Goal: Task Accomplishment & Management: Complete application form

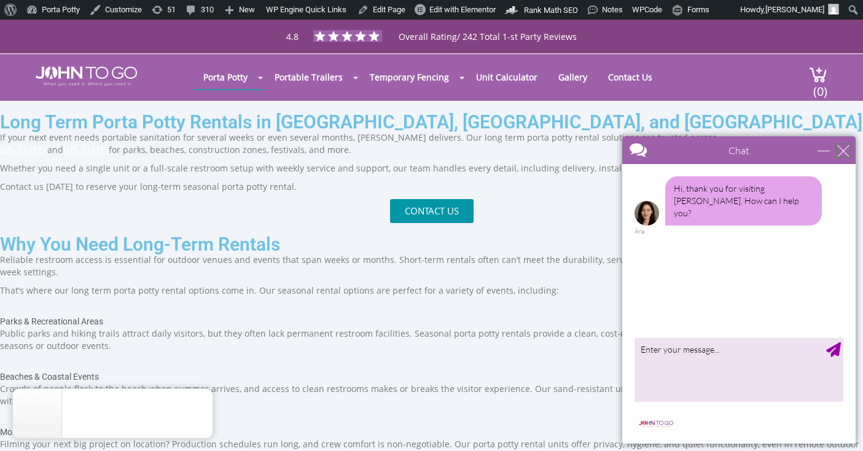
click at [841, 153] on div "close" at bounding box center [843, 150] width 12 height 12
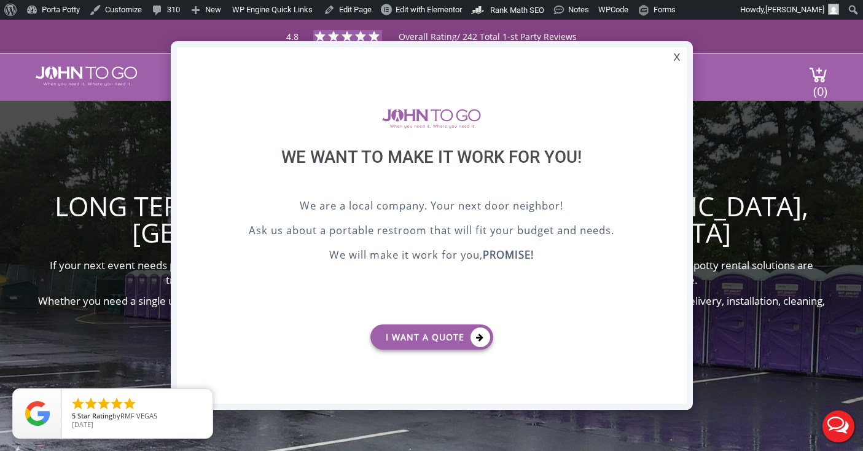
drag, startPoint x: 385, startPoint y: 295, endPoint x: 412, endPoint y: 321, distance: 36.5
click at [386, 295] on div "We are a local company. Your next door neighbor! Ask us about a portable restro…" at bounding box center [432, 256] width 448 height 117
click at [431, 335] on link "I want a Quote" at bounding box center [431, 336] width 123 height 25
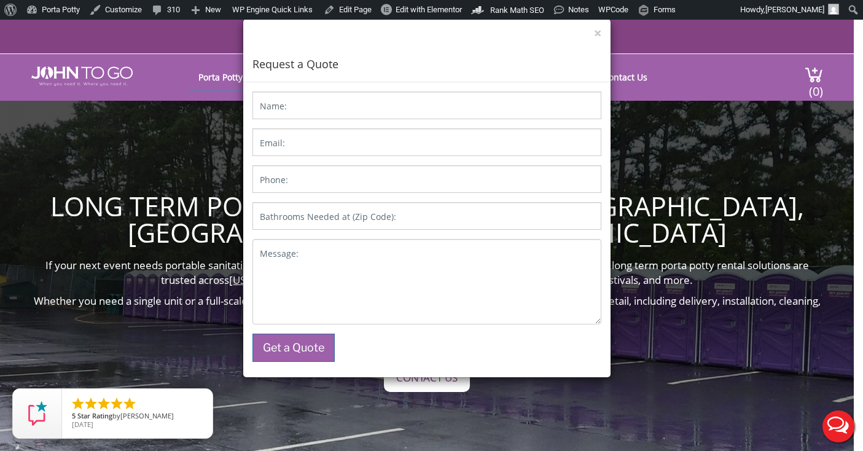
click at [348, 220] on label "Bathrooms Needed at (Zip Code):" at bounding box center [328, 217] width 136 height 12
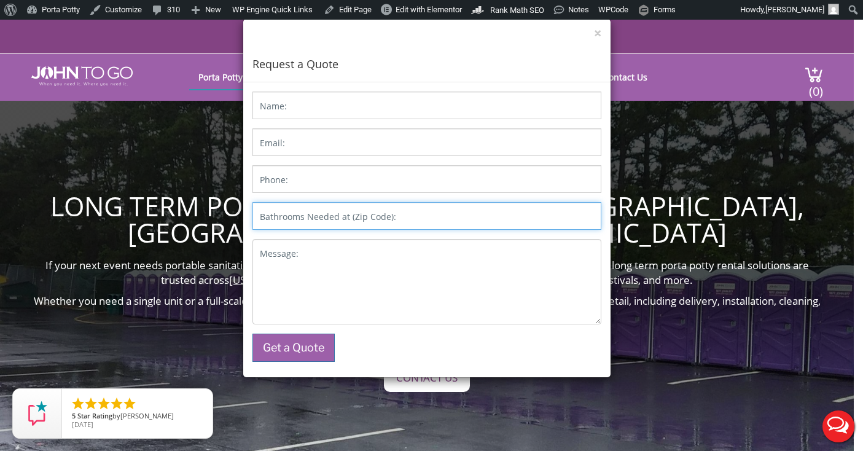
click at [348, 220] on input "Bathrooms Needed at (Zip Code):" at bounding box center [426, 216] width 349 height 28
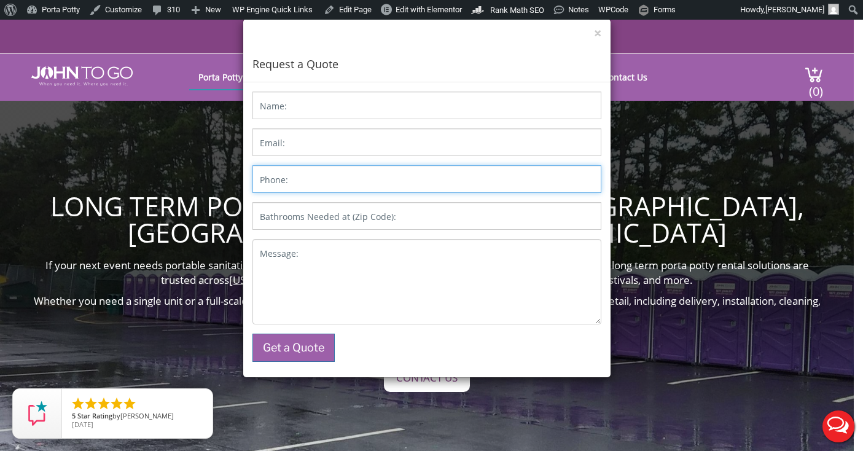
click at [341, 179] on input "Phone:" at bounding box center [426, 179] width 349 height 28
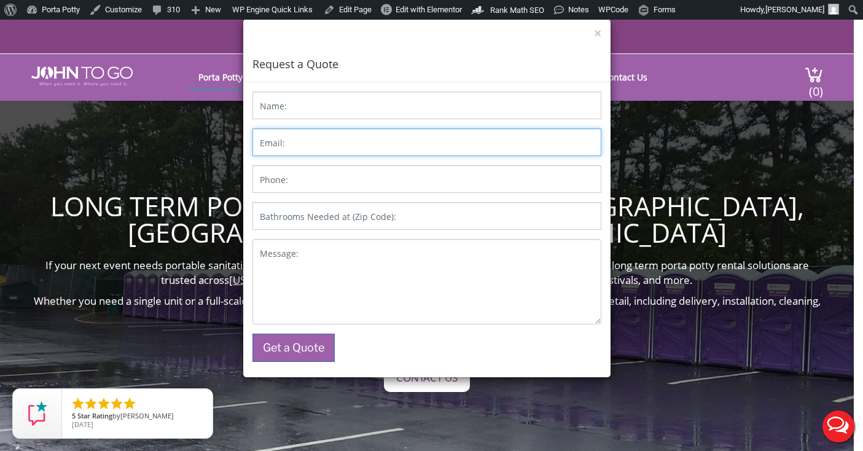
drag, startPoint x: 341, startPoint y: 154, endPoint x: 342, endPoint y: 112, distance: 41.2
click at [342, 153] on input "Email:" at bounding box center [426, 142] width 349 height 28
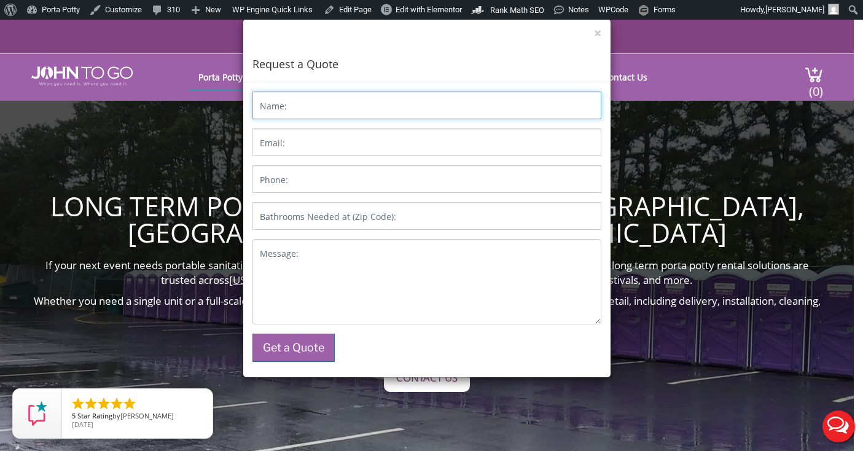
click at [341, 100] on input "Name:" at bounding box center [426, 106] width 349 height 28
type input "ASDF"
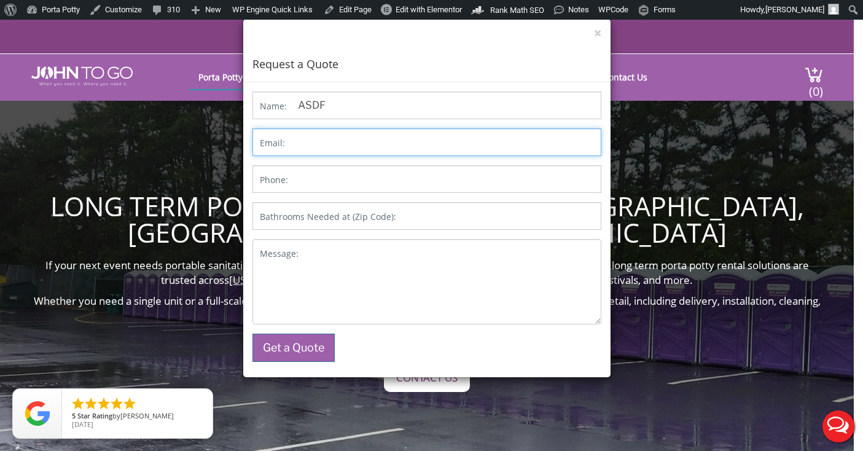
click at [340, 155] on input "Email:" at bounding box center [426, 142] width 349 height 28
type input "FDSA@ASDF.FDSA"
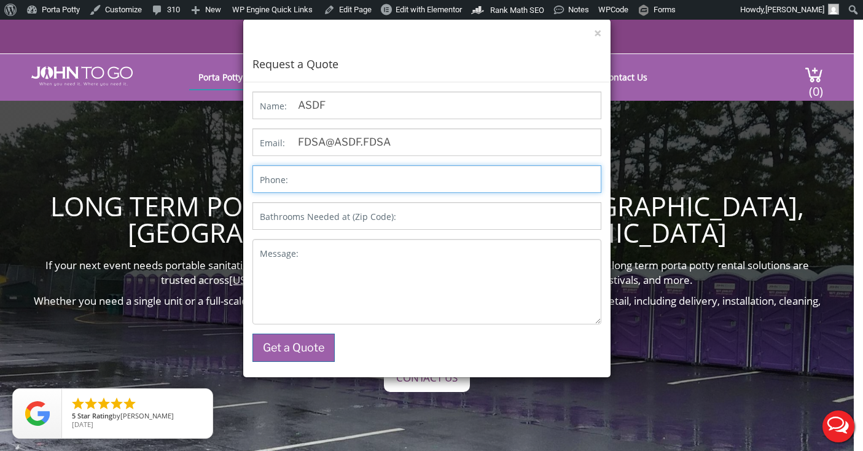
click at [345, 174] on input "Phone:" at bounding box center [426, 179] width 349 height 28
click at [318, 178] on input "123432123" at bounding box center [426, 179] width 349 height 28
click at [335, 179] on input "123432123" at bounding box center [426, 179] width 349 height 28
click at [355, 179] on input "123432123" at bounding box center [426, 179] width 349 height 28
click at [315, 179] on input "1234321234" at bounding box center [426, 179] width 349 height 28
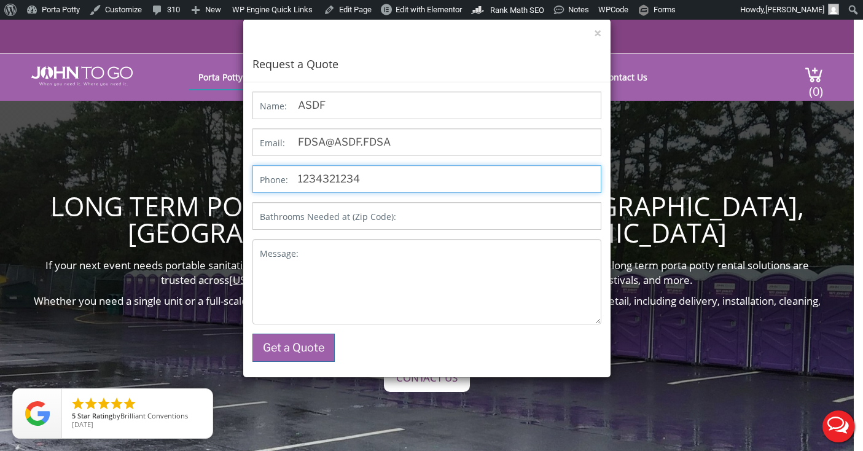
type input "1234321234"
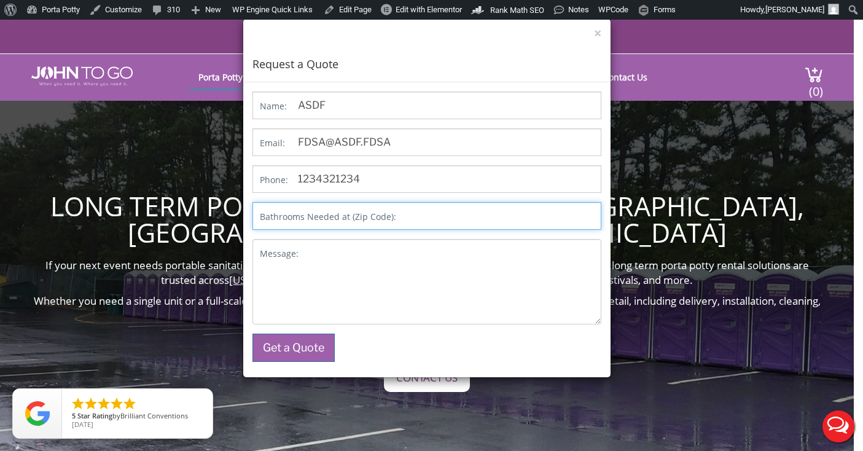
click at [351, 208] on input "Bathrooms Needed at (Zip Code):" at bounding box center [426, 216] width 349 height 28
type input "6"
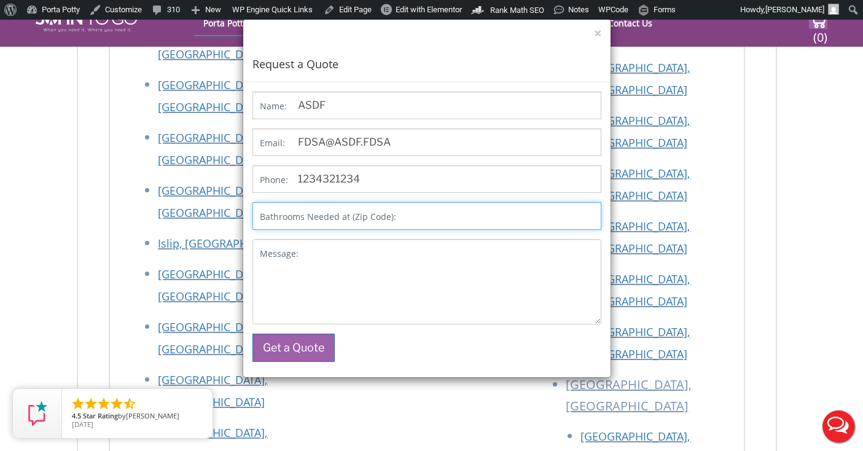
scroll to position [4682, 0]
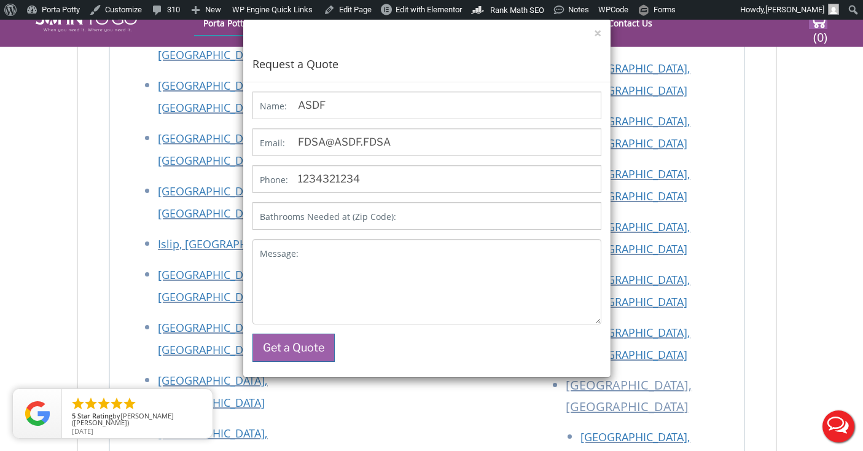
drag, startPoint x: 122, startPoint y: 209, endPoint x: 192, endPoint y: 214, distance: 69.6
click at [200, 214] on div "× Request a Quote Name: ASDF Email: [EMAIL_ADDRESS] Phone: [PHONE_NUMBER] Bathr…" at bounding box center [431, 225] width 863 height 451
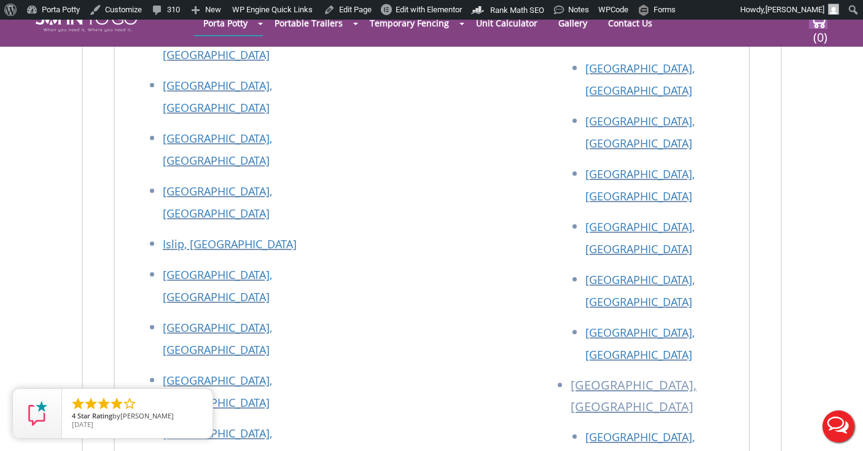
copy p "07456"
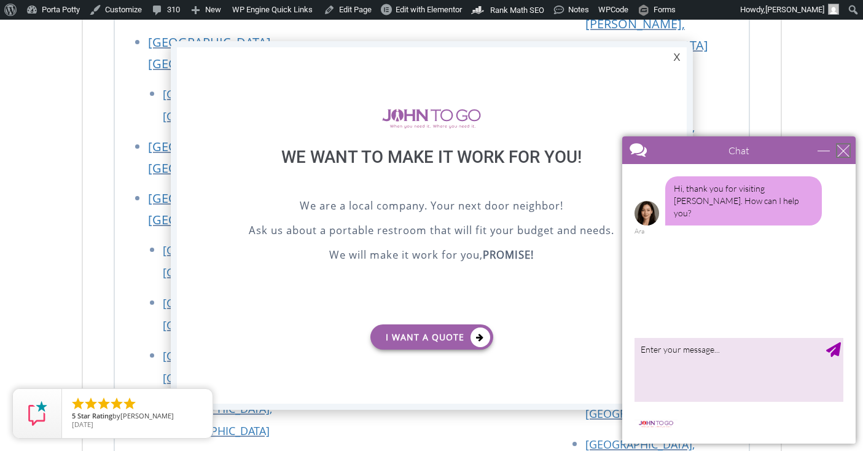
click at [840, 149] on div "close" at bounding box center [843, 150] width 12 height 12
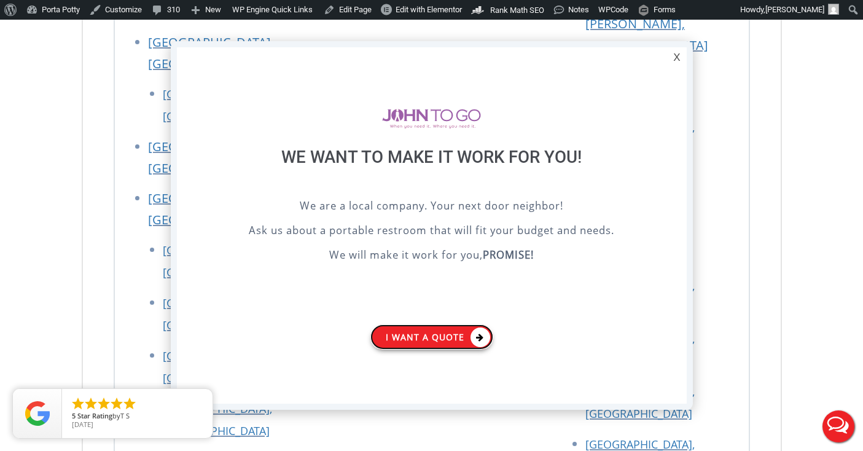
click at [462, 330] on link "I want a Quote" at bounding box center [431, 336] width 123 height 25
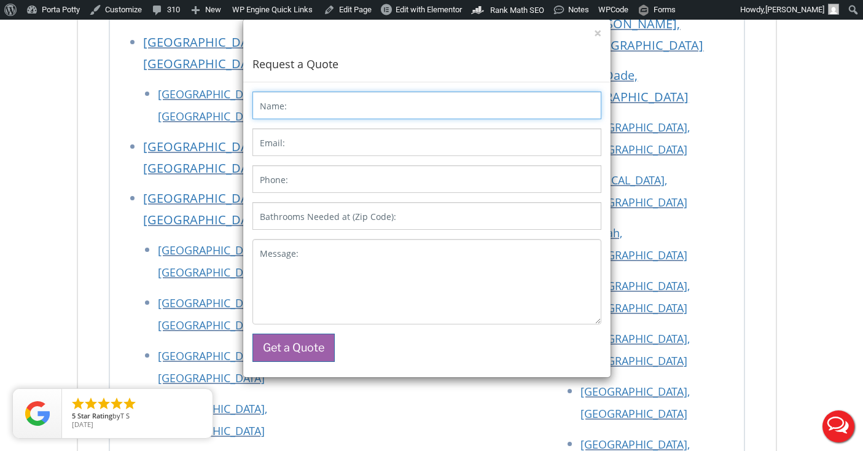
click at [320, 107] on input "Name:" at bounding box center [426, 106] width 349 height 28
type input "ASDF"
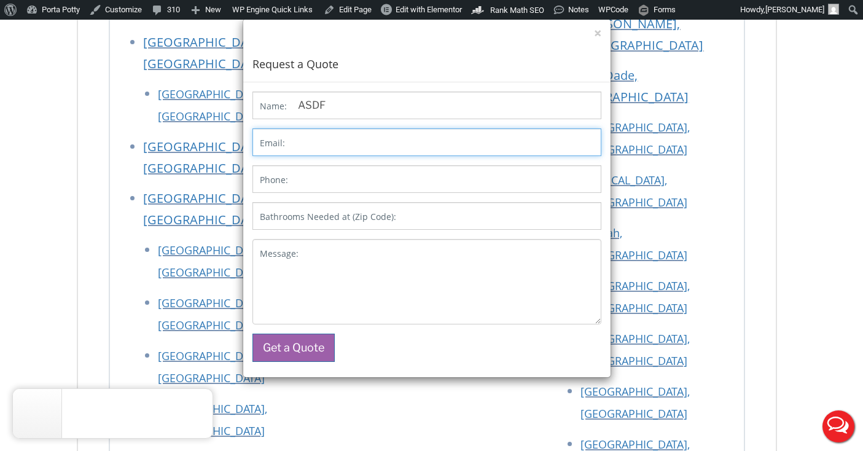
click at [332, 142] on input "Email:" at bounding box center [426, 142] width 349 height 28
click at [337, 141] on input "FDSA@ASDF.DSA" at bounding box center [426, 142] width 349 height 28
type input "FDSA@ASDF.DSA"
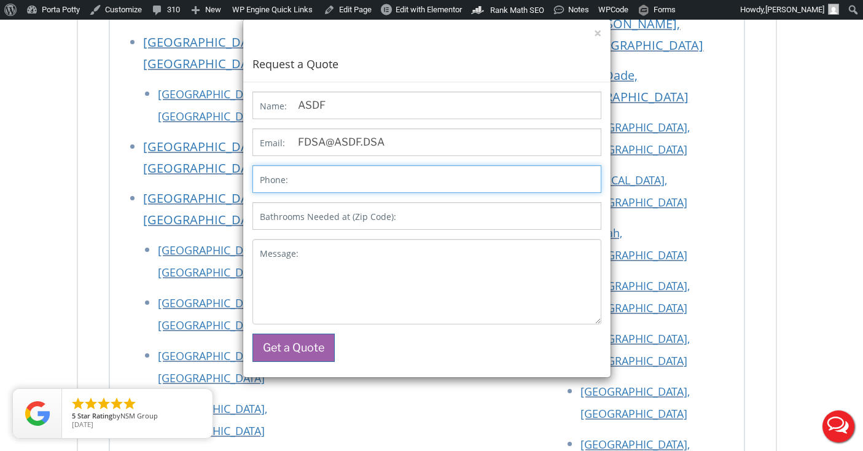
click at [332, 180] on input "Phone:" at bounding box center [426, 179] width 349 height 28
type input "1234321234"
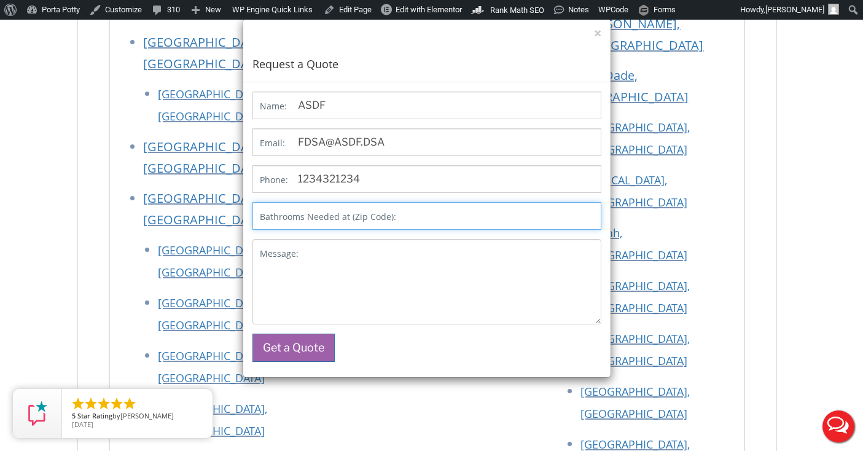
click at [412, 219] on input "Bathrooms Needed at (Zip Code):" at bounding box center [426, 216] width 349 height 28
paste input "07456"
type input "07456"
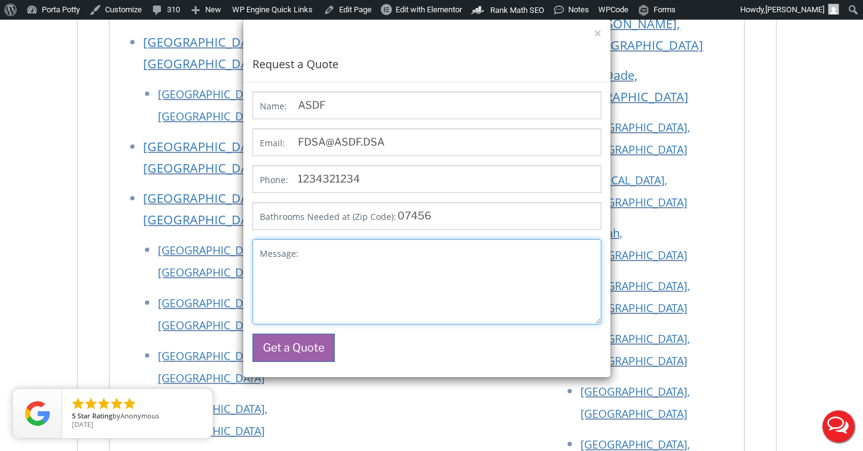
click at [401, 262] on textarea "Message:" at bounding box center [426, 281] width 349 height 85
type textarea "THIS IS A TEST"
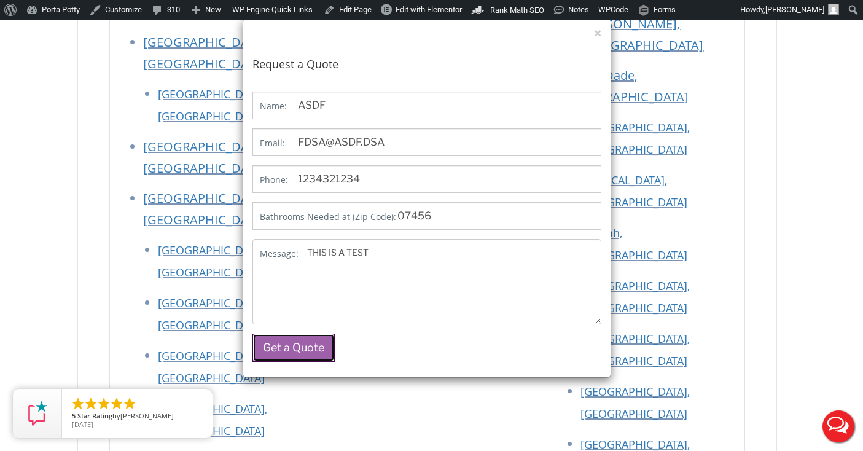
click at [299, 346] on button "Get a Quote" at bounding box center [293, 348] width 82 height 28
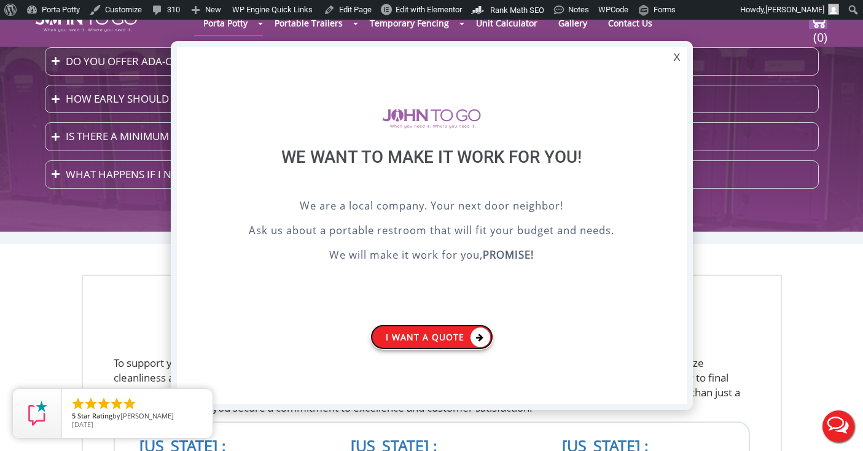
click at [434, 340] on link "I want a Quote" at bounding box center [431, 336] width 123 height 25
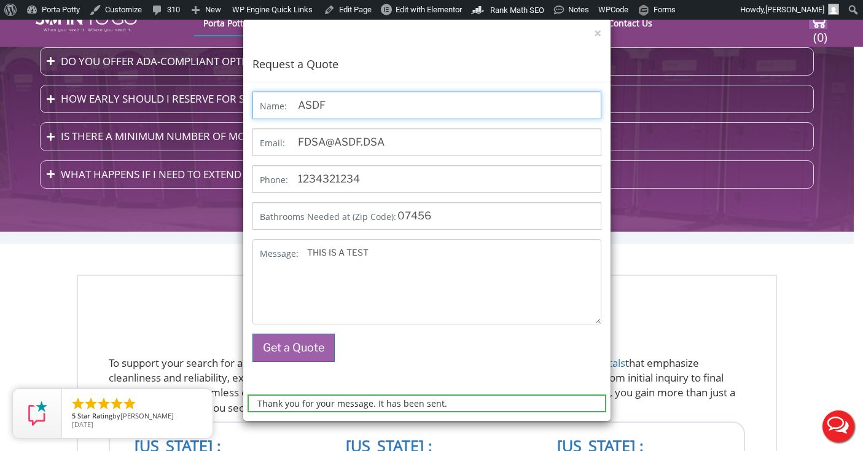
click at [373, 114] on input "ASDF" at bounding box center [426, 106] width 349 height 28
click at [374, 114] on input "ASDF" at bounding box center [426, 106] width 349 height 28
type input "TESTING"
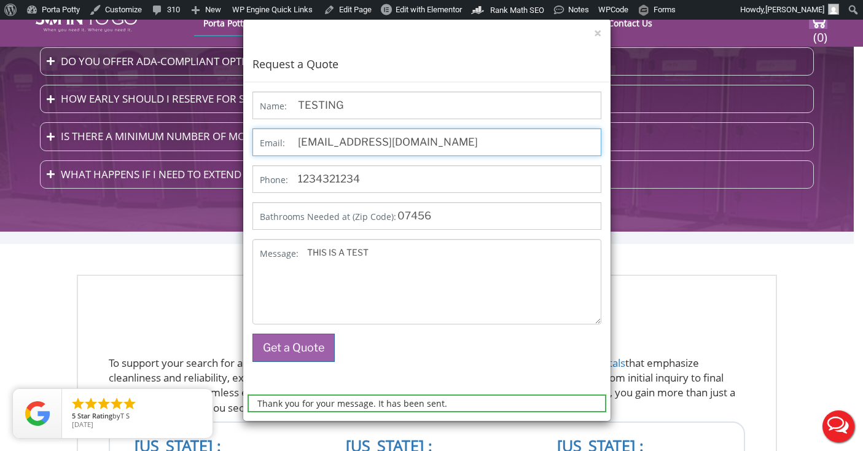
type input "TESTING@TESTING.COM"
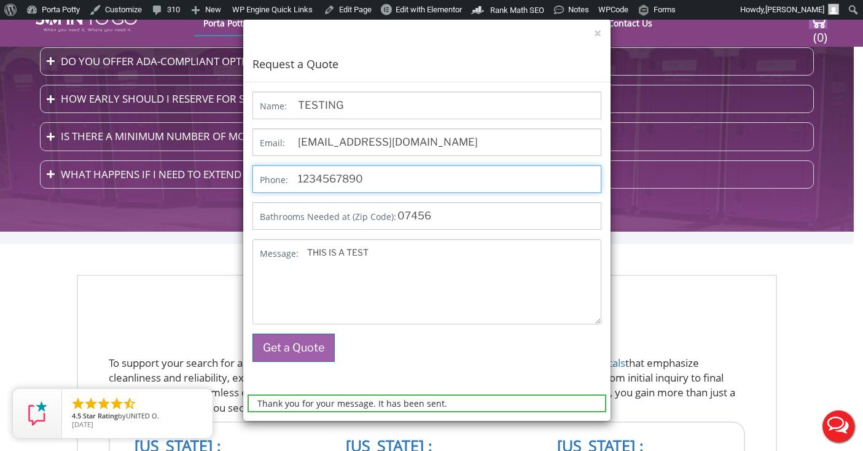
type input "1234567890"
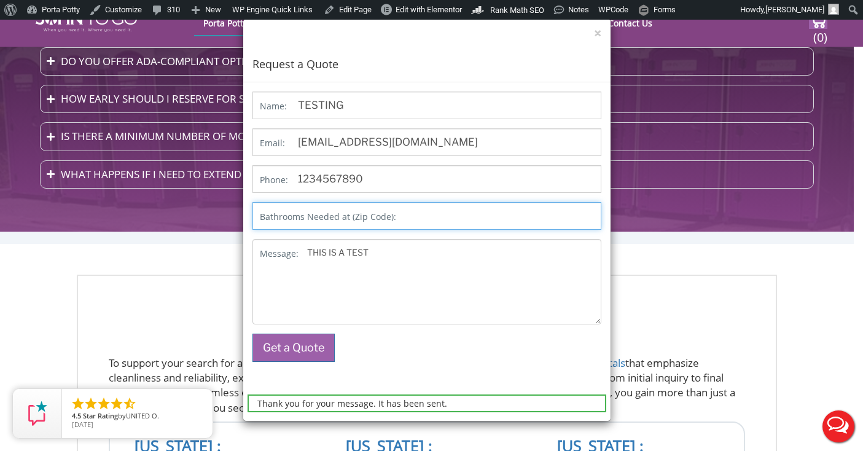
paste input "07456"
type input "07456"
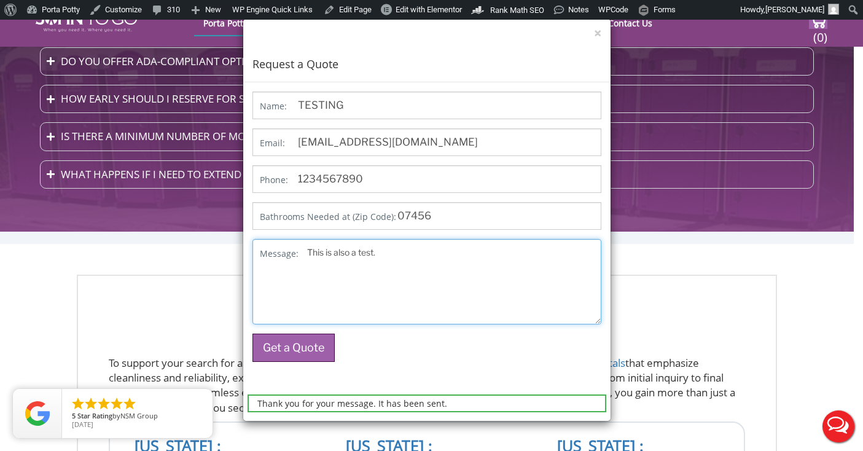
type textarea "This is also a test."
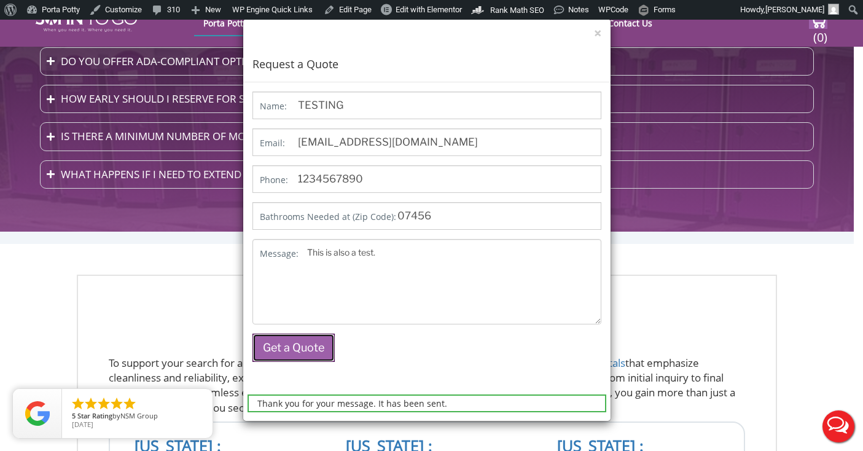
click at [289, 352] on button "Get a Quote" at bounding box center [293, 348] width 82 height 28
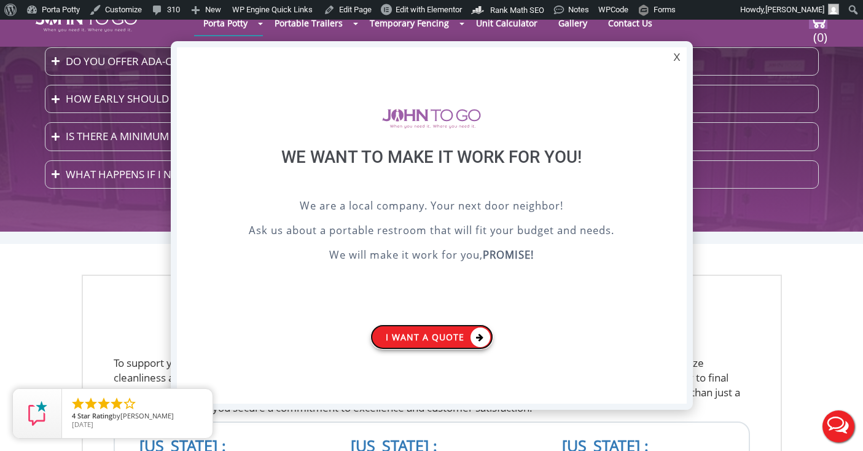
click at [424, 343] on link "I want a Quote" at bounding box center [431, 336] width 123 height 25
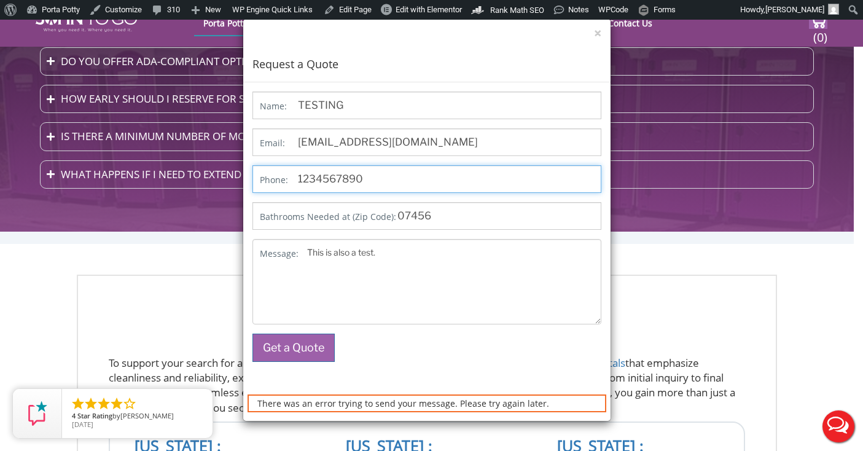
click at [410, 176] on input "1234567890" at bounding box center [426, 179] width 349 height 28
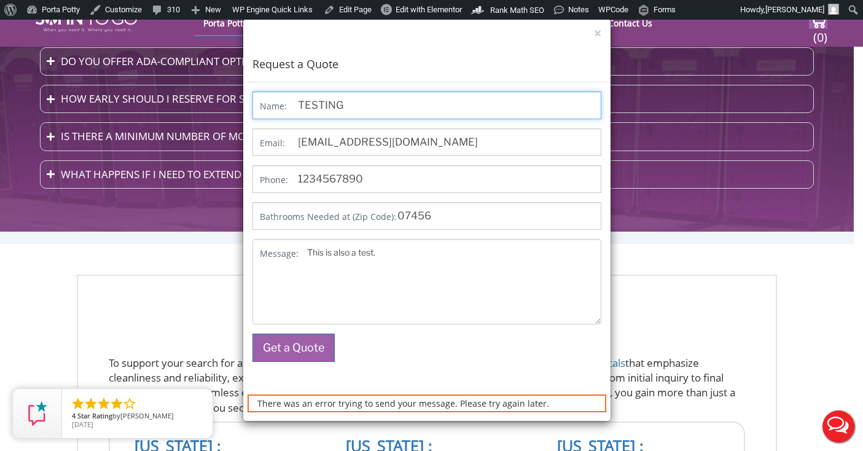
click at [376, 108] on input "TESTING" at bounding box center [426, 106] width 349 height 28
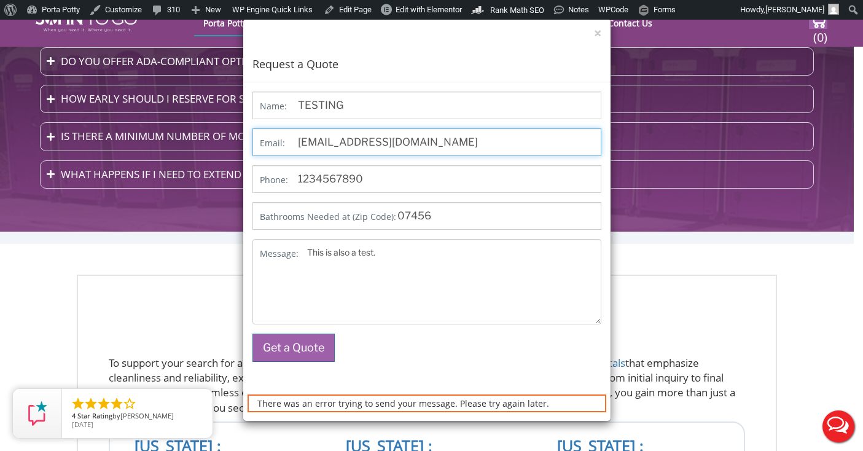
click at [397, 142] on input "TESTING@TESTING.COM" at bounding box center [426, 142] width 349 height 28
type input "TESTING@TESTING2.COM"
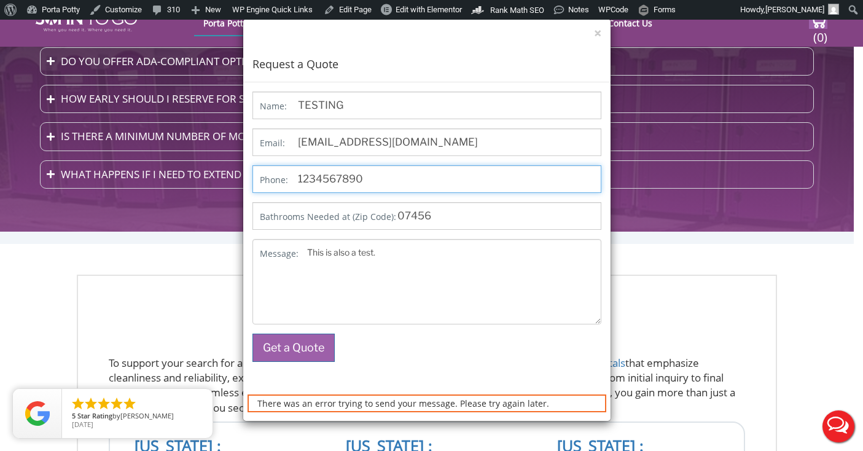
drag, startPoint x: 306, startPoint y: 179, endPoint x: 289, endPoint y: 179, distance: 17.8
click at [291, 179] on input "1234567890" at bounding box center [426, 179] width 349 height 28
type input "2134567890"
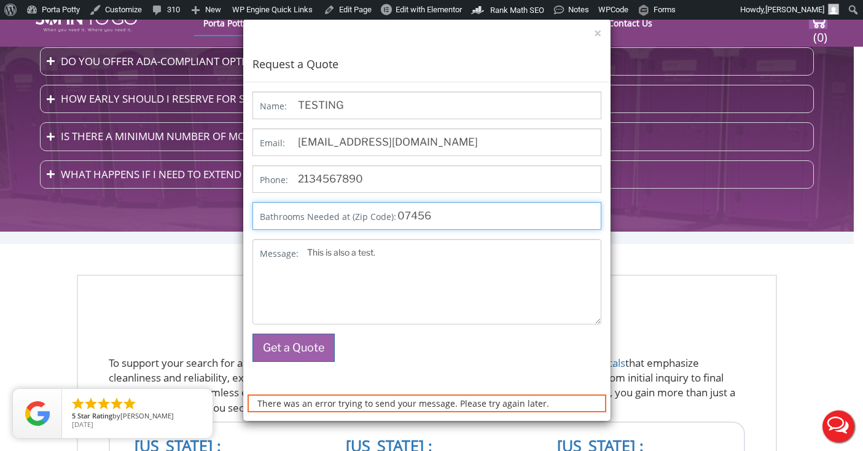
click at [459, 217] on input "07456" at bounding box center [426, 216] width 349 height 28
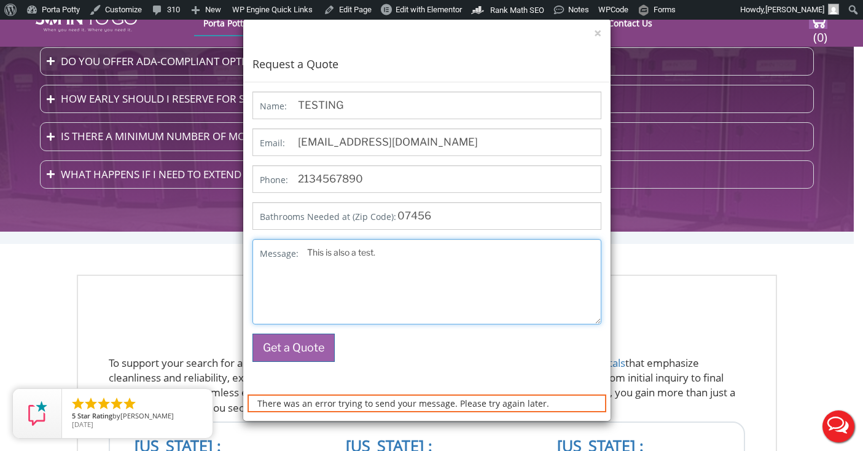
click at [432, 269] on textarea "This is also a test." at bounding box center [426, 281] width 349 height 85
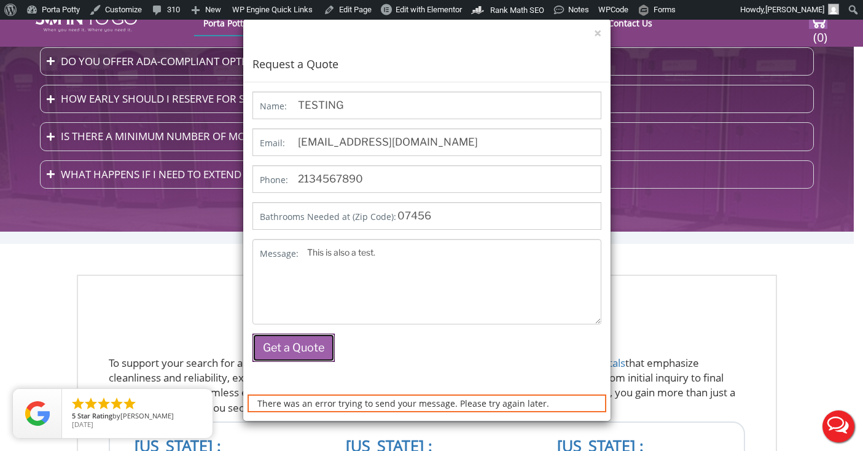
click at [292, 351] on button "Get a Quote" at bounding box center [293, 348] width 82 height 28
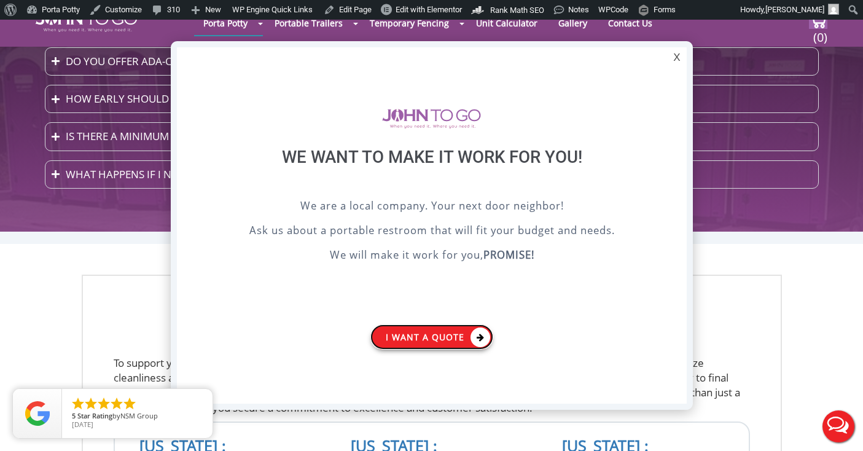
click at [424, 336] on link "I want a Quote" at bounding box center [431, 336] width 123 height 25
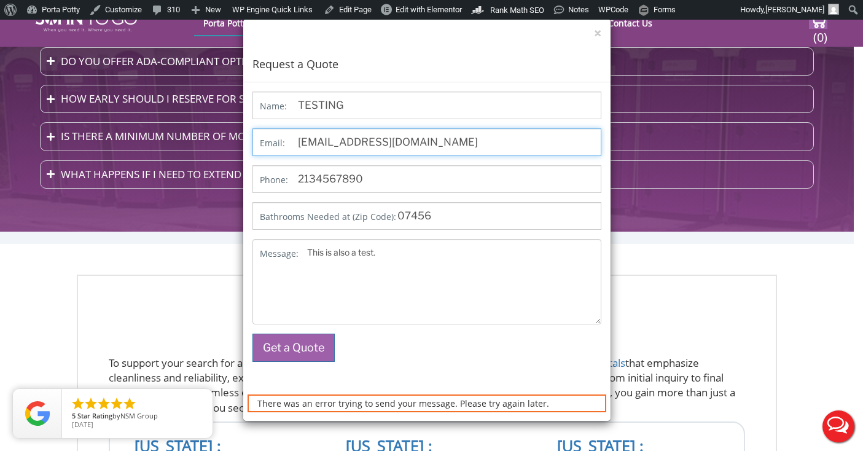
click at [447, 139] on input "TESTING@TESTING2.COM" at bounding box center [426, 142] width 349 height 28
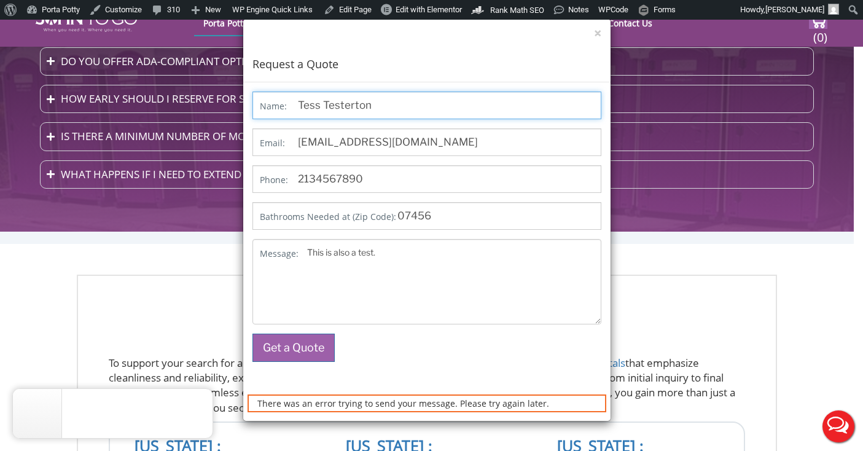
type input "Tess Testerton"
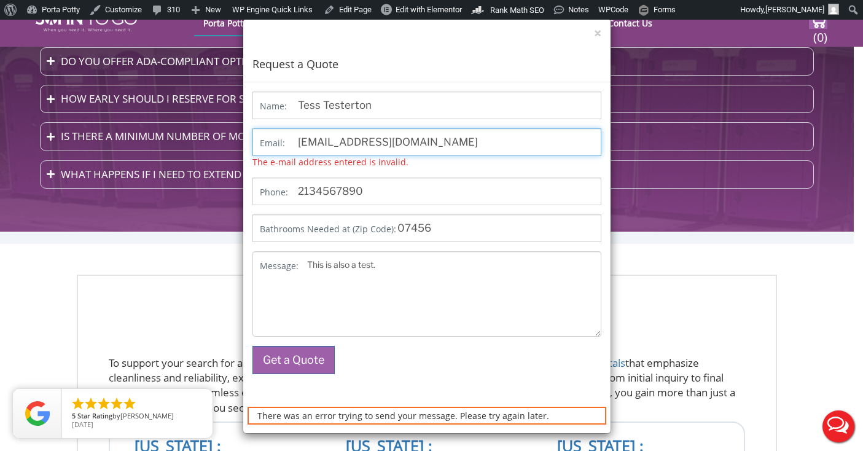
type input "tess@testerton.com"
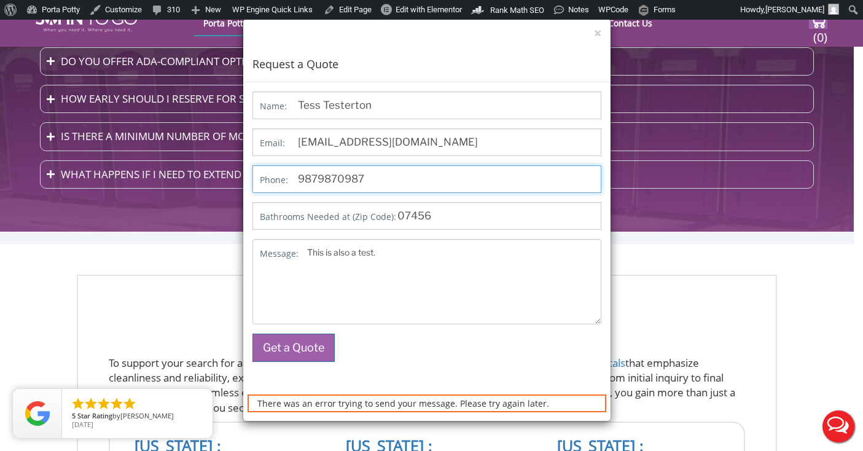
type input "9879870987"
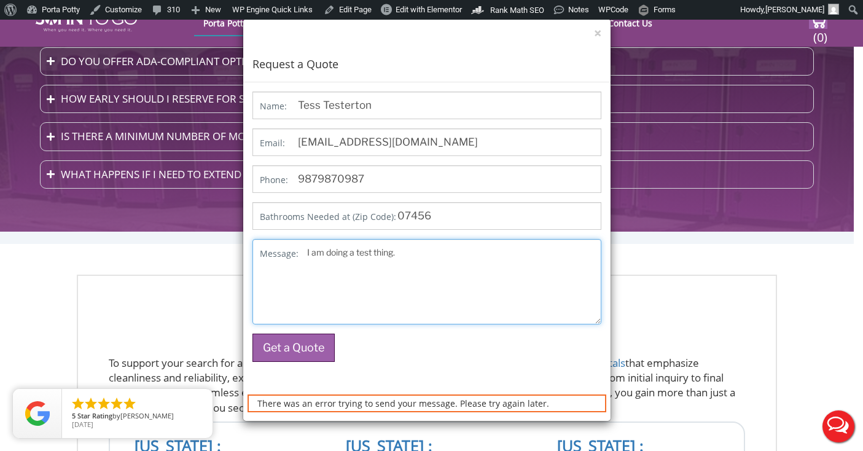
type textarea "I am doing a test thing."
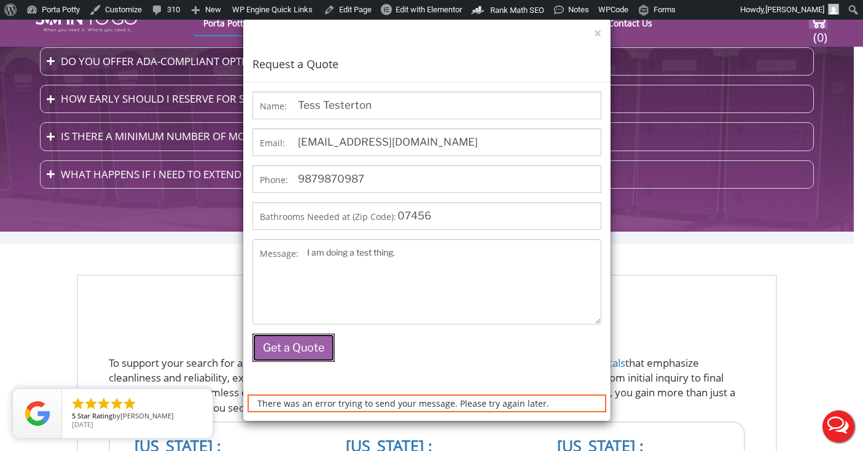
click at [298, 353] on button "Get a Quote" at bounding box center [293, 348] width 82 height 28
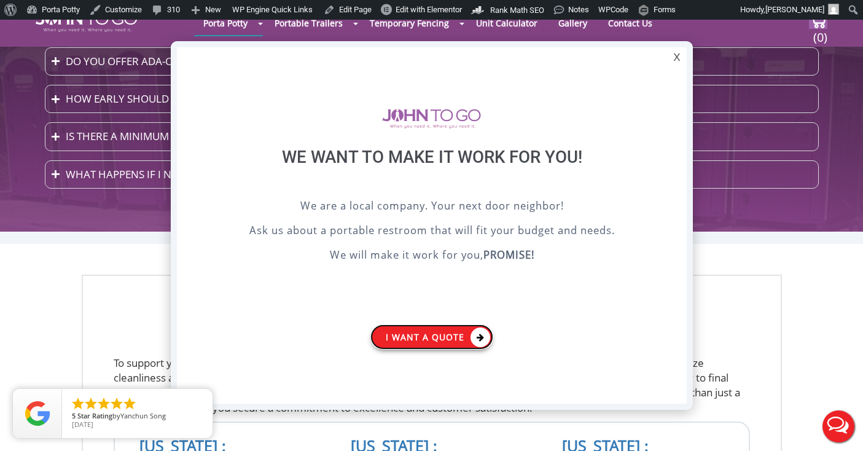
click at [445, 335] on link "I want a Quote" at bounding box center [431, 336] width 123 height 25
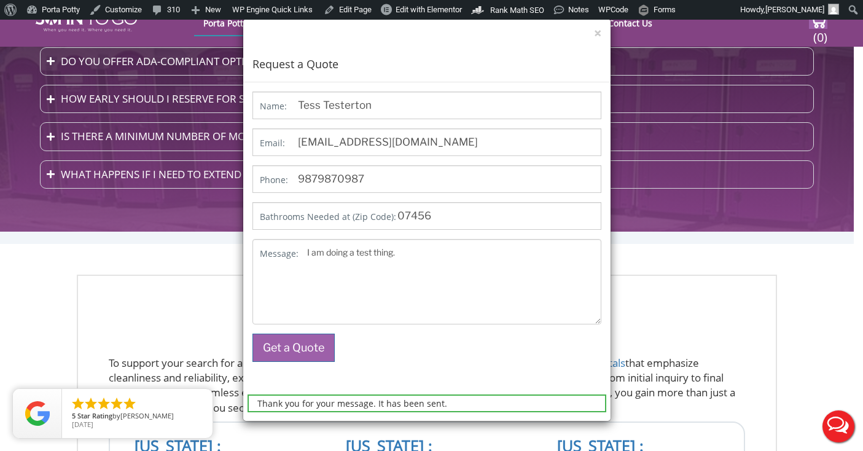
click at [744, 225] on div "× Request a Quote Thank you for your message. It has been sent. Name: Tess Test…" at bounding box center [431, 225] width 863 height 451
